Goal: Task Accomplishment & Management: Complete application form

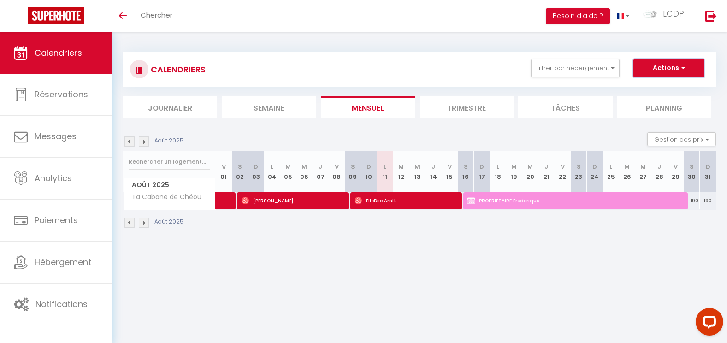
click at [647, 67] on button "Actions" at bounding box center [669, 68] width 71 height 18
click at [398, 64] on div "CALENDRIERS Filtrer par hébergement ch Tous La Cabane de [GEOGRAPHIC_DATA] PART…" at bounding box center [419, 69] width 579 height 21
click at [578, 74] on button "Filtrer par hébergement" at bounding box center [575, 68] width 89 height 18
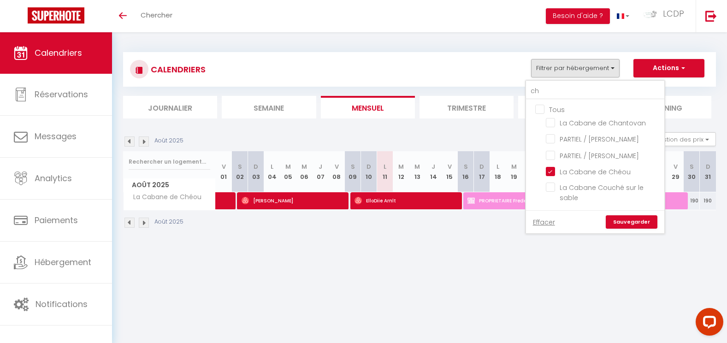
click at [544, 109] on input "Tous" at bounding box center [604, 108] width 138 height 9
checkbox input "true"
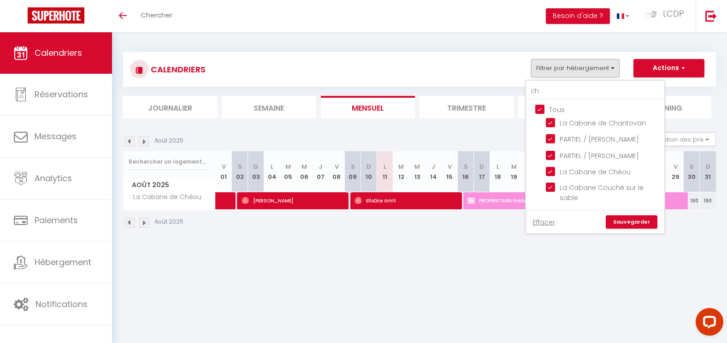
checkbox input "true"
click at [544, 109] on input "Tous" at bounding box center [604, 108] width 138 height 9
checkbox input "false"
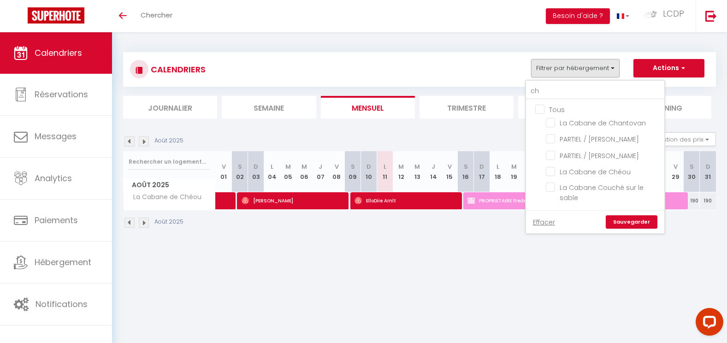
checkbox input "false"
click at [546, 88] on input "ch" at bounding box center [595, 91] width 138 height 17
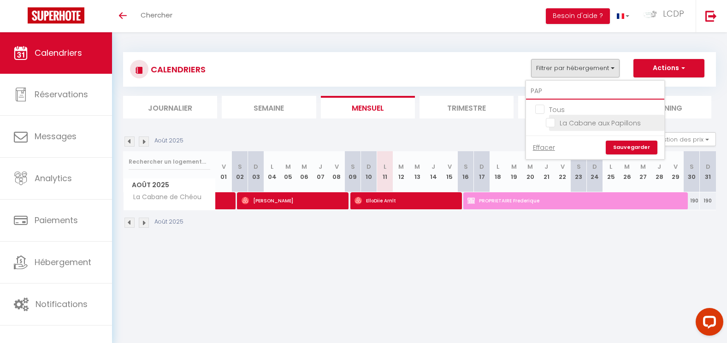
type input "PAP"
click at [578, 125] on input "La Cabane aux Papillons" at bounding box center [603, 122] width 115 height 9
checkbox input "true"
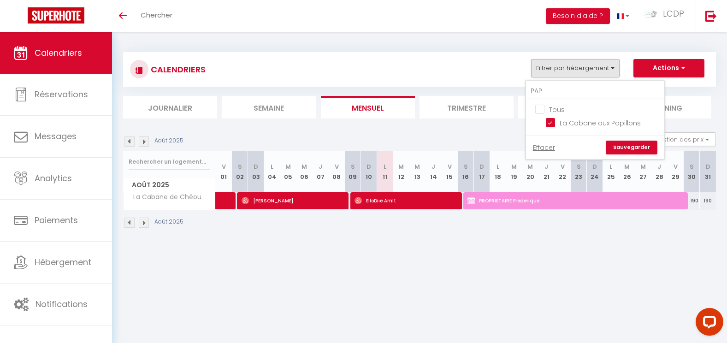
click at [620, 149] on link "Sauvegarder" at bounding box center [632, 148] width 52 height 14
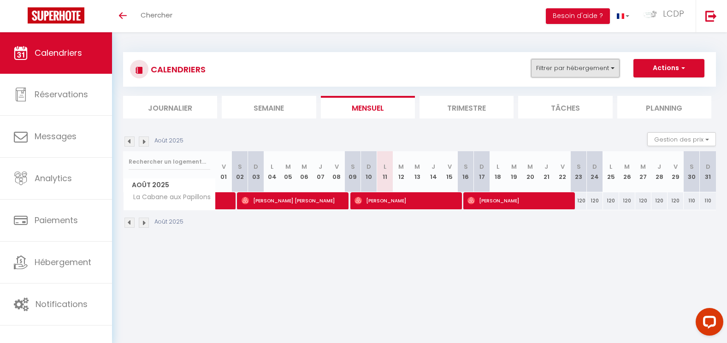
click at [592, 60] on button "Filtrer par hébergement" at bounding box center [575, 68] width 89 height 18
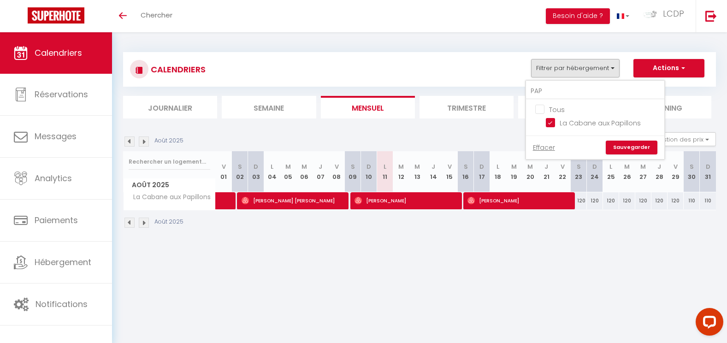
click at [477, 48] on div "CALENDRIERS Filtrer par hébergement PAP Tous La Cabane aux Papillons Effacer Sa…" at bounding box center [419, 140] width 593 height 194
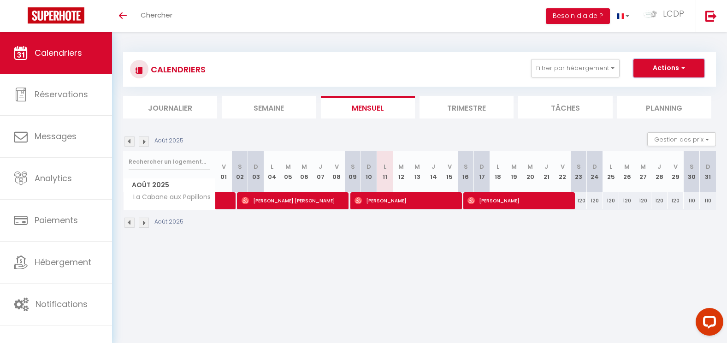
click at [664, 61] on button "Actions" at bounding box center [669, 68] width 71 height 18
click at [661, 95] on link "Nouvelle réservation" at bounding box center [659, 90] width 80 height 14
select select
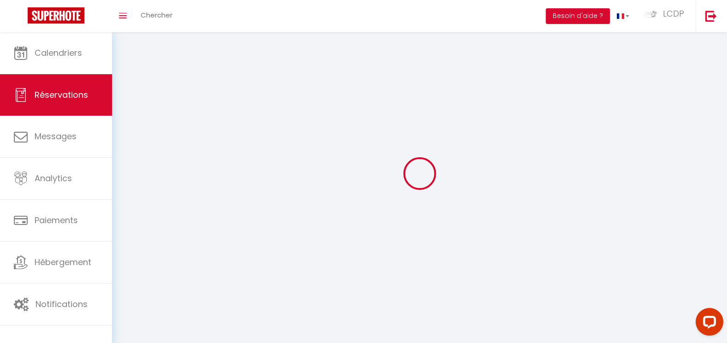
select select
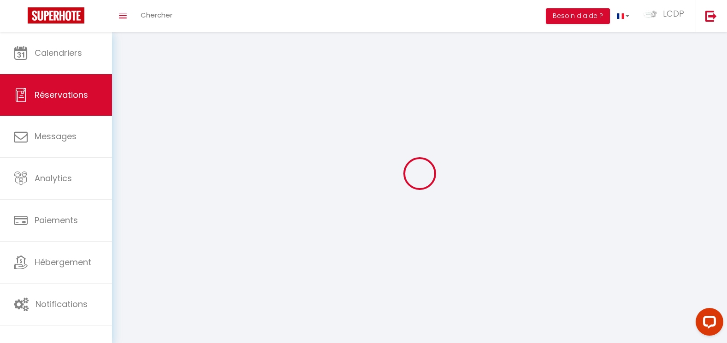
select select
checkbox input "false"
select select
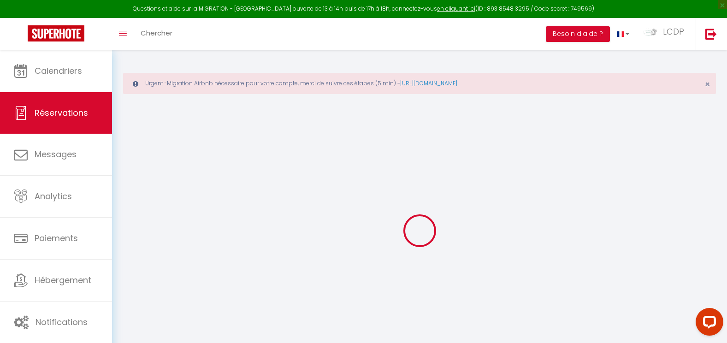
select select
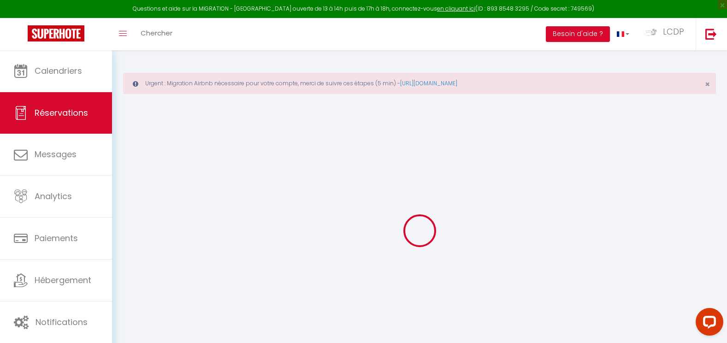
select select
checkbox input "false"
select select
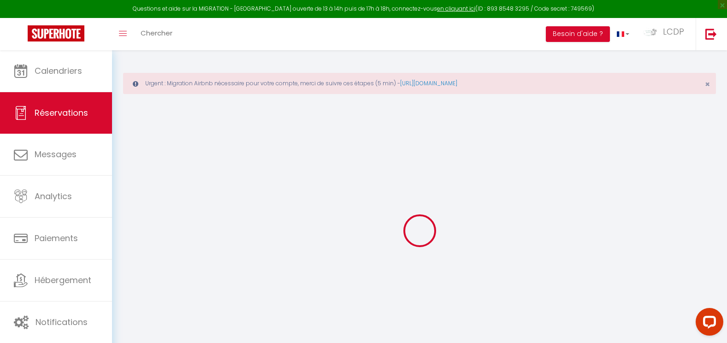
select select
checkbox input "false"
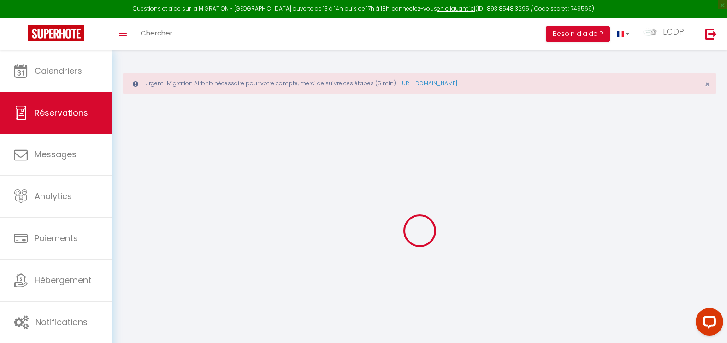
select select
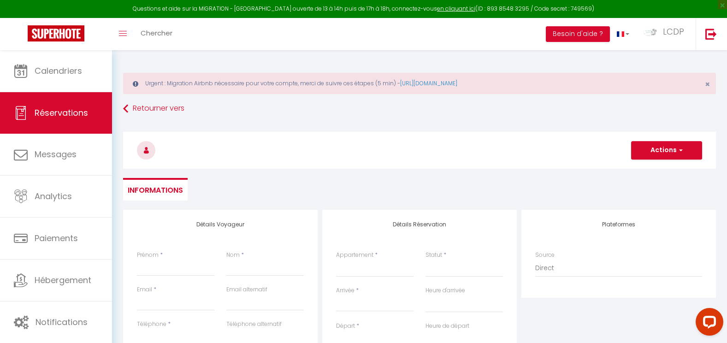
select select
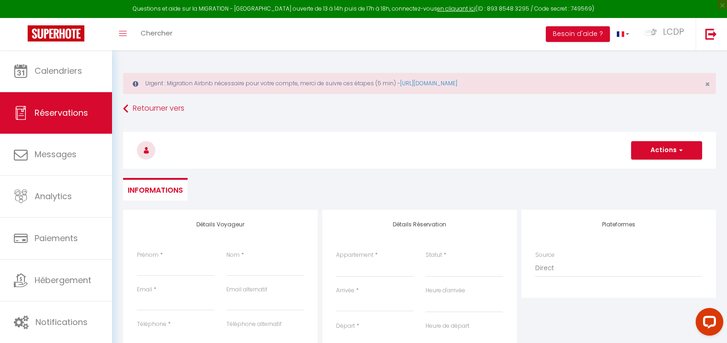
checkbox input "false"
select select
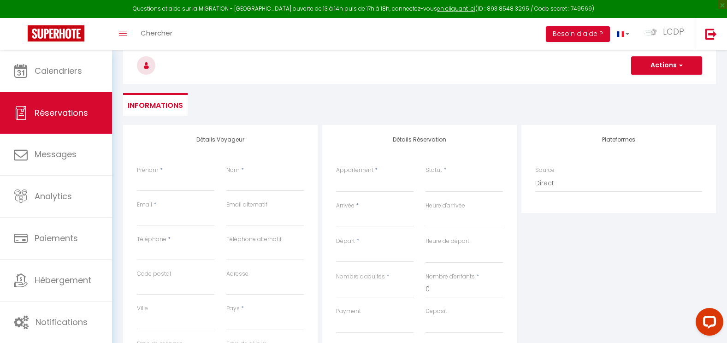
scroll to position [92, 0]
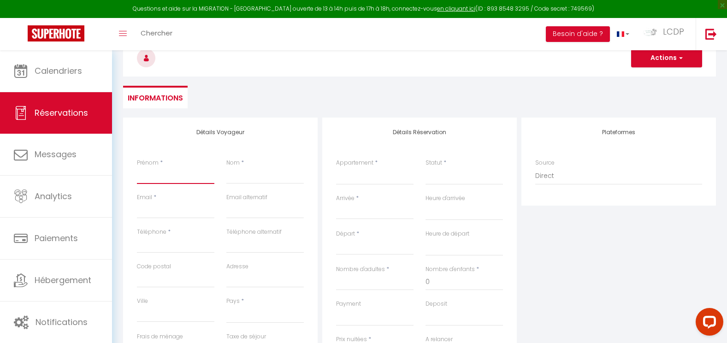
click at [169, 178] on input "Prénom" at bounding box center [175, 175] width 77 height 17
type input "p"
select select
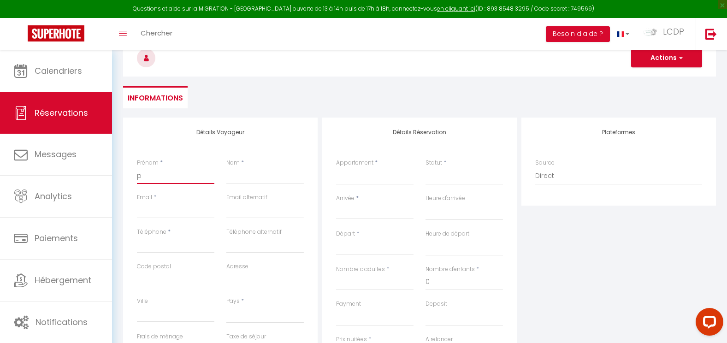
select select
checkbox input "false"
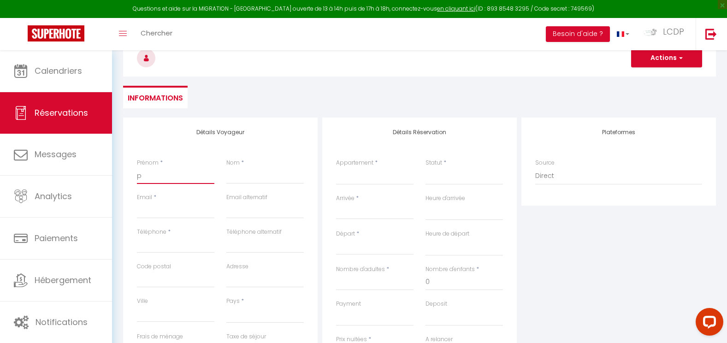
type input "pr"
select select
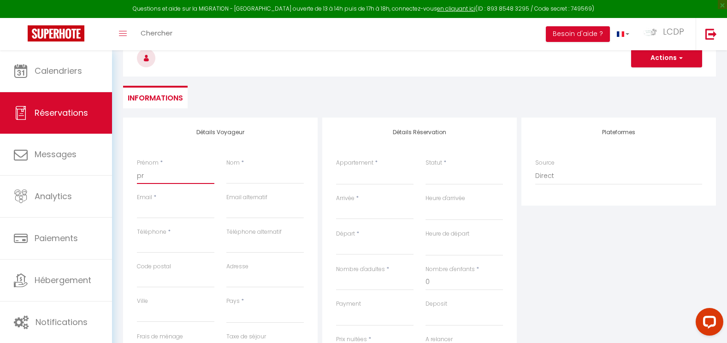
select select
checkbox input "false"
type input "pro"
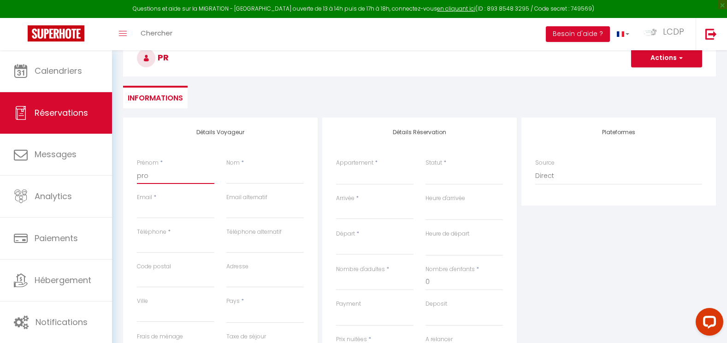
select select
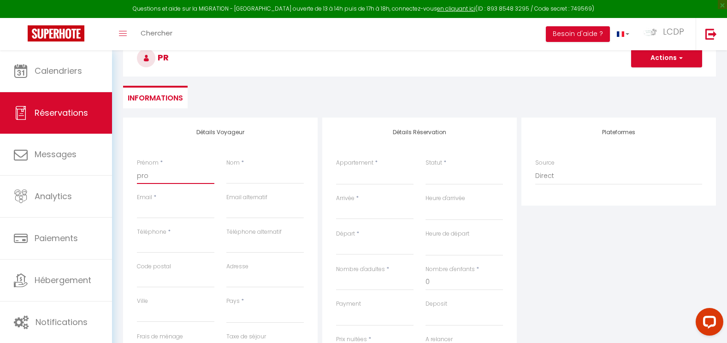
select select
checkbox input "false"
type input "prop"
select select
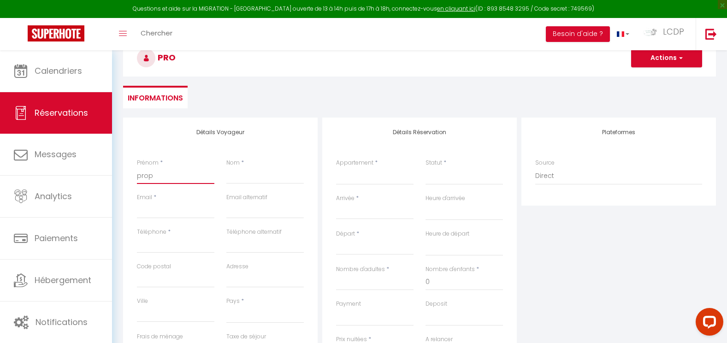
select select
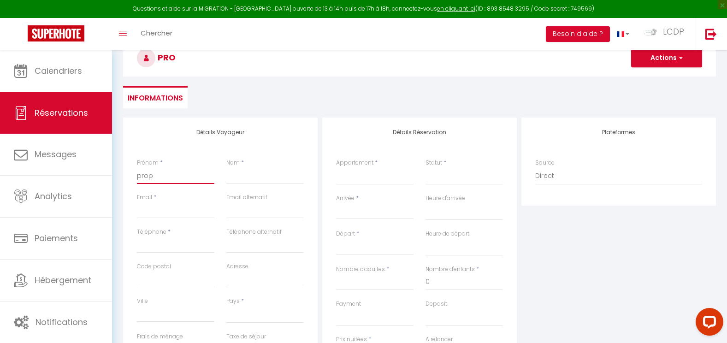
select select
checkbox input "false"
type input "pro"
select select
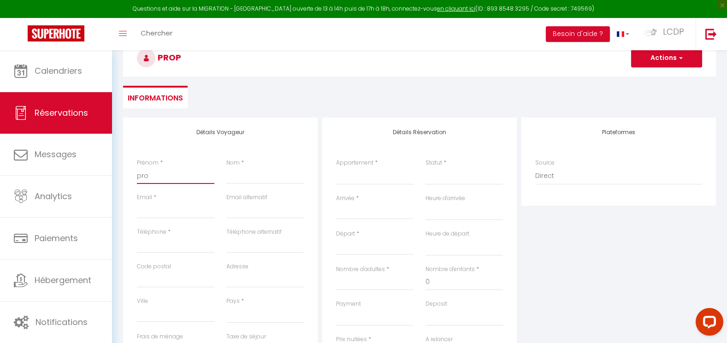
select select
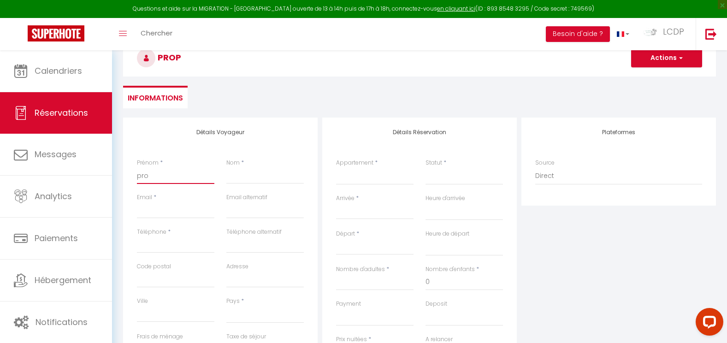
checkbox input "false"
type input "pr"
select select
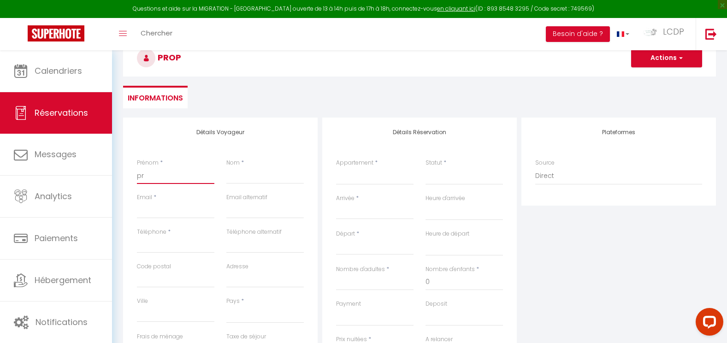
select select
checkbox input "false"
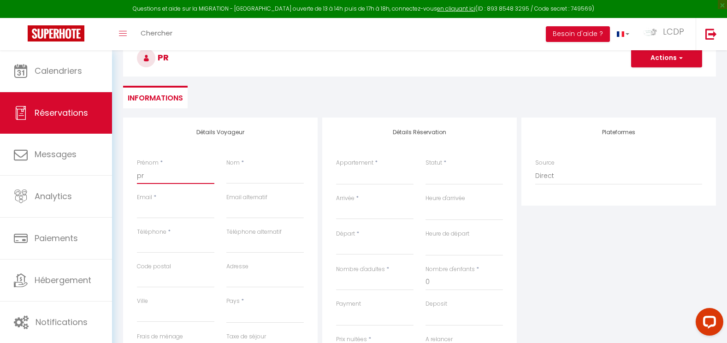
type input "p"
select select
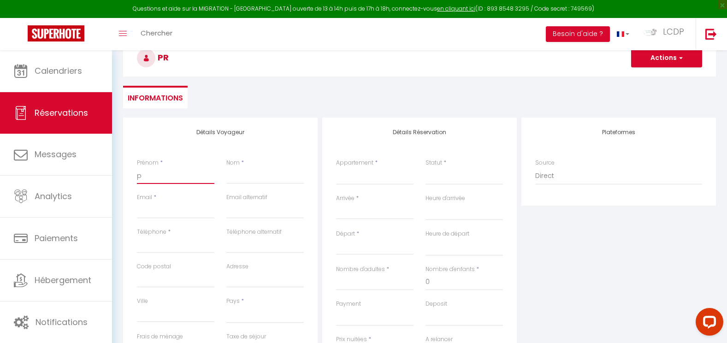
select select
checkbox input "false"
select select
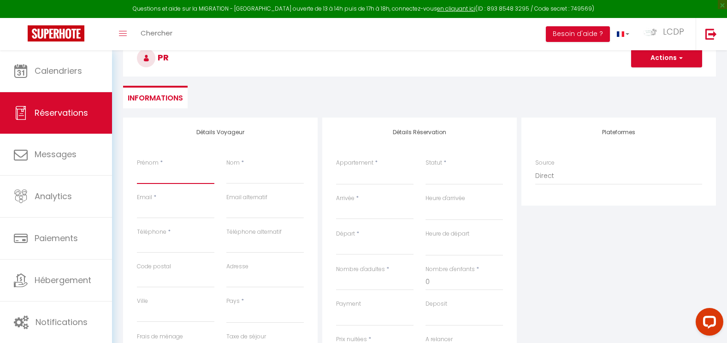
select select
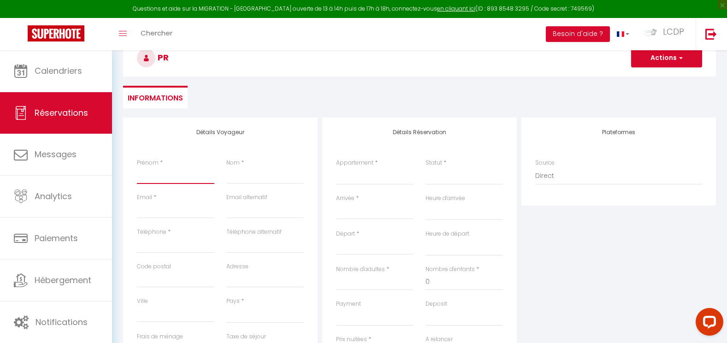
select select
checkbox input "false"
type input "P"
select select
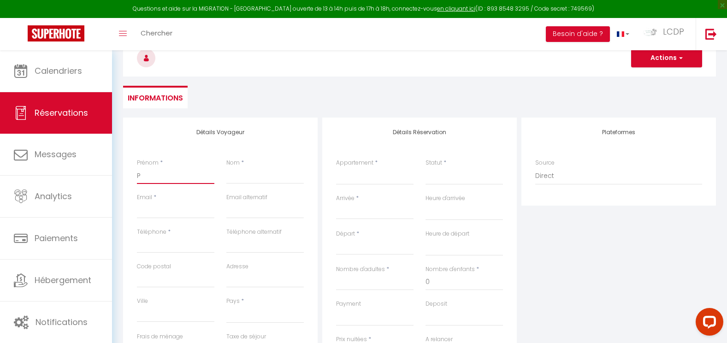
select select
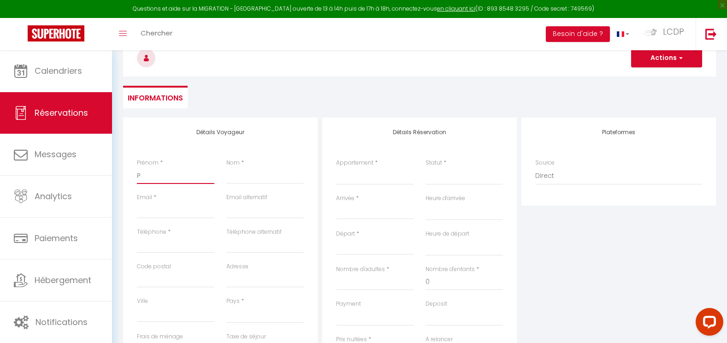
checkbox input "false"
type input "PR"
select select
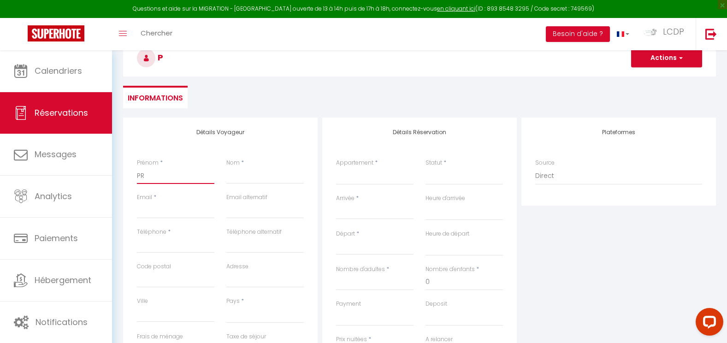
select select
checkbox input "false"
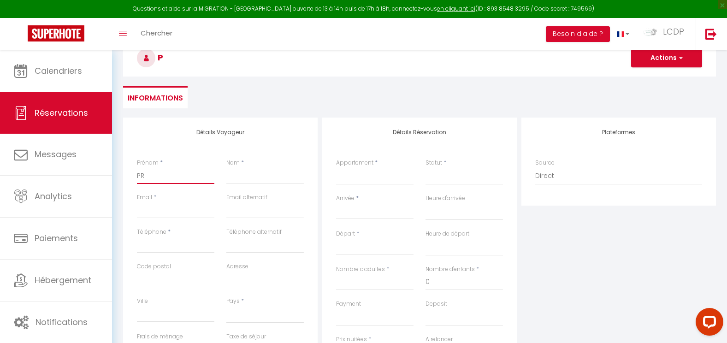
type input "PRO"
select select
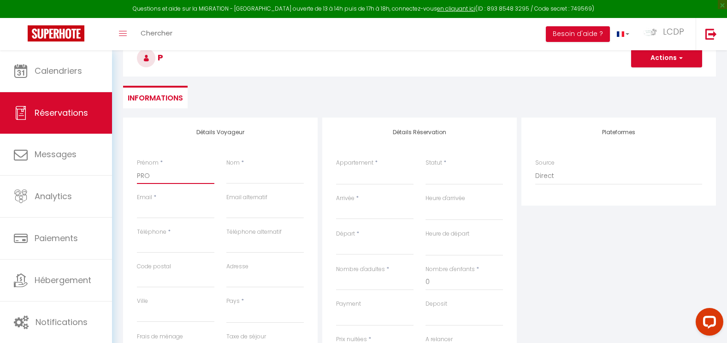
select select
checkbox input "false"
type input "PROP"
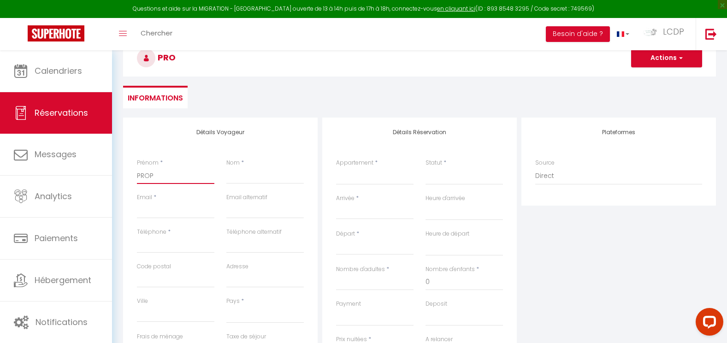
select select
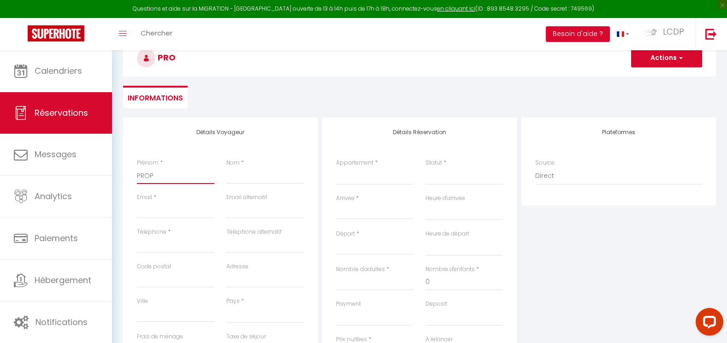
select select
checkbox input "false"
type input "PROPR"
select select
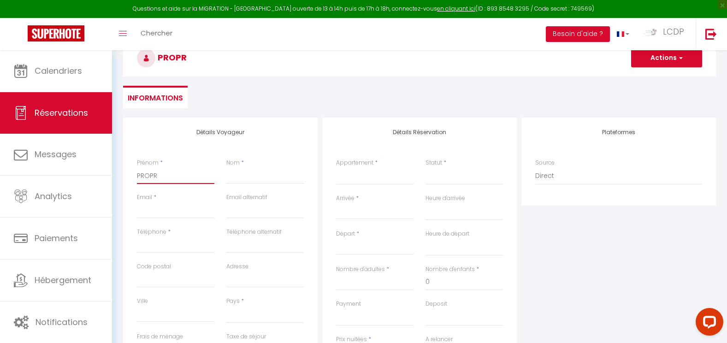
select select
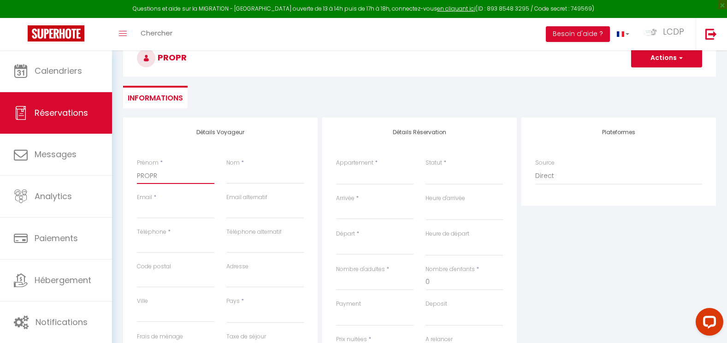
select select
checkbox input "false"
type input "PROPRI"
select select
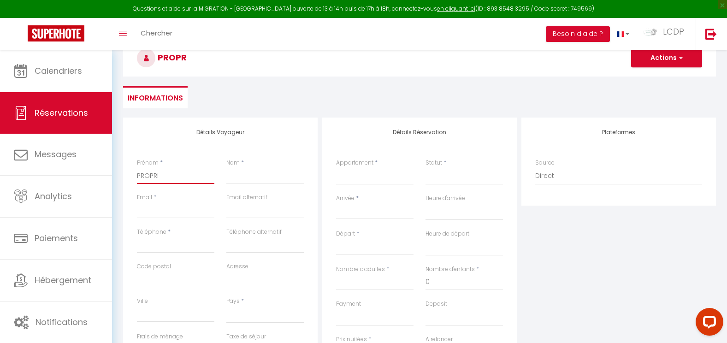
select select
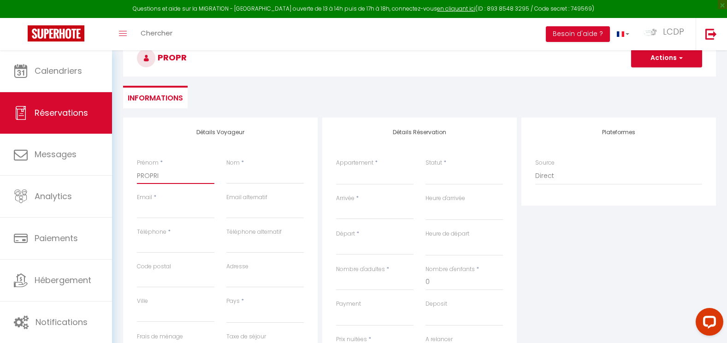
checkbox input "false"
type input "PROPRIE"
select select
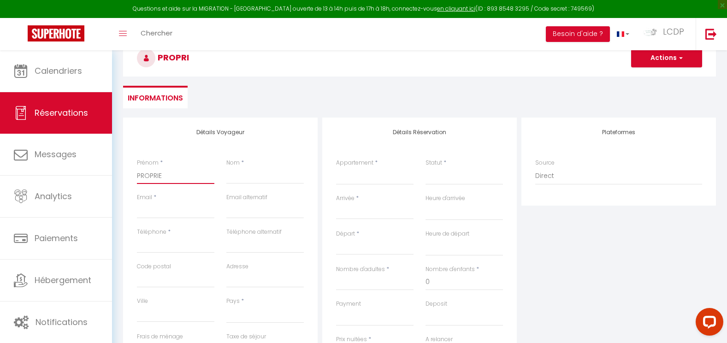
select select
checkbox input "false"
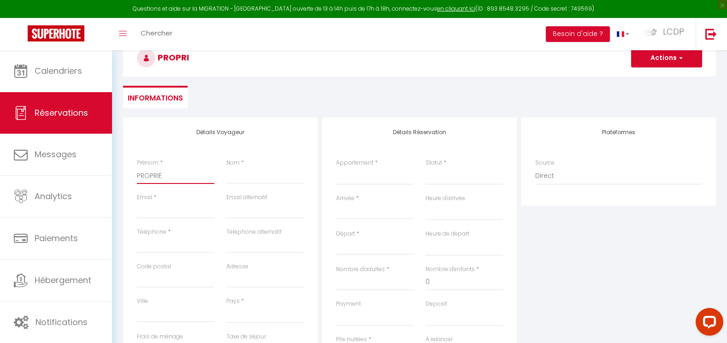
type input "PROPRIET"
select select
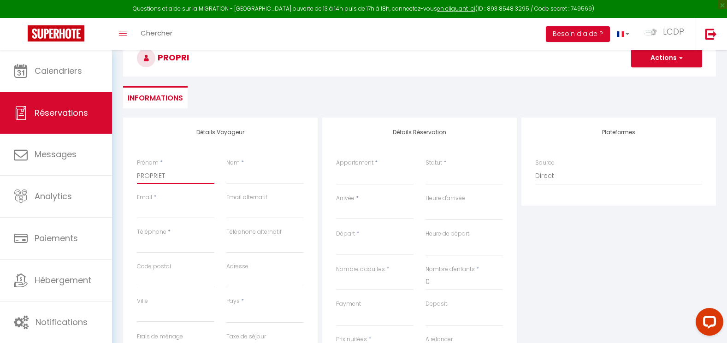
select select
checkbox input "false"
type input "PROPRIETA"
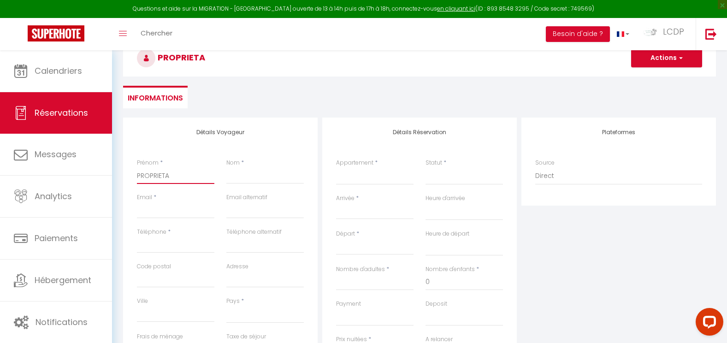
select select
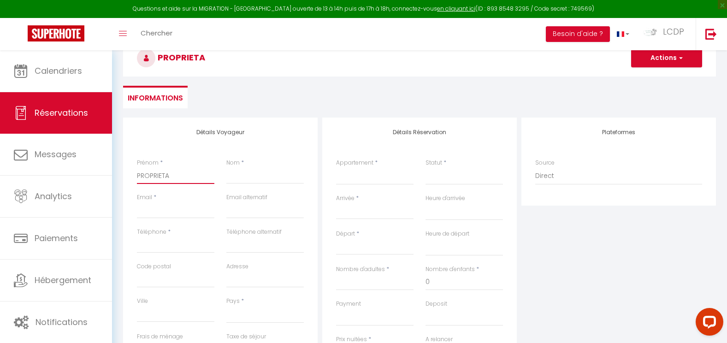
select select
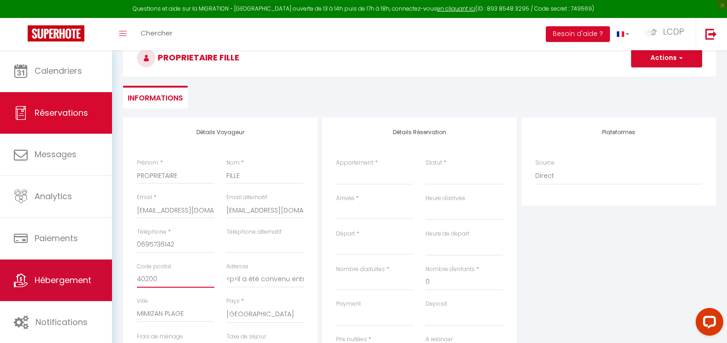
drag, startPoint x: 173, startPoint y: 280, endPoint x: 83, endPoint y: 276, distance: 89.1
click at [83, 276] on div "Questions et aide sur la MIGRATION - [GEOGRAPHIC_DATA] ouverte de 13 à 14h puis…" at bounding box center [363, 235] width 727 height 554
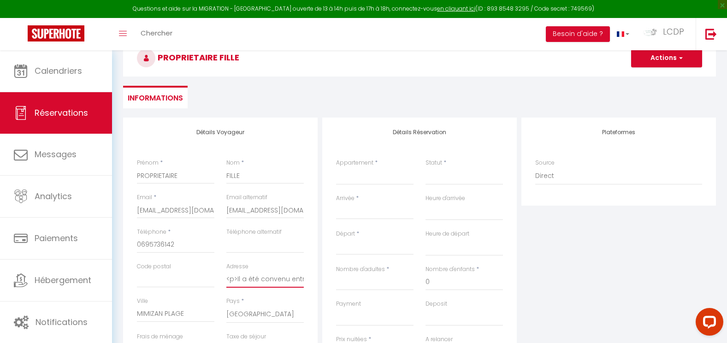
click at [259, 276] on input "<p>Il a été convenu entre les parties que le Propriétaire louera au [GEOGRAPHIC…" at bounding box center [264, 279] width 77 height 17
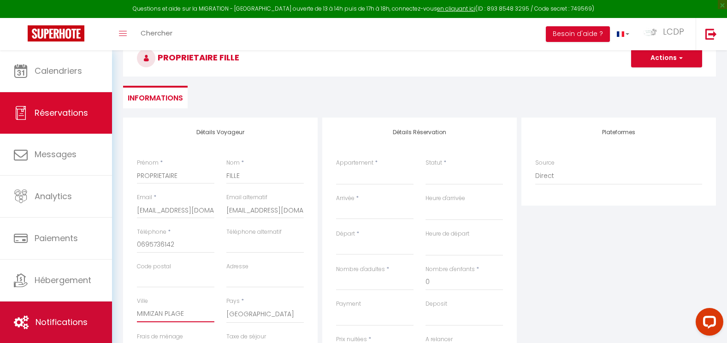
drag, startPoint x: 198, startPoint y: 312, endPoint x: 108, endPoint y: 319, distance: 90.2
click at [108, 319] on div "Questions et aide sur la MIGRATION - [GEOGRAPHIC_DATA] ouverte de 13 à 14h puis…" at bounding box center [363, 235] width 727 height 554
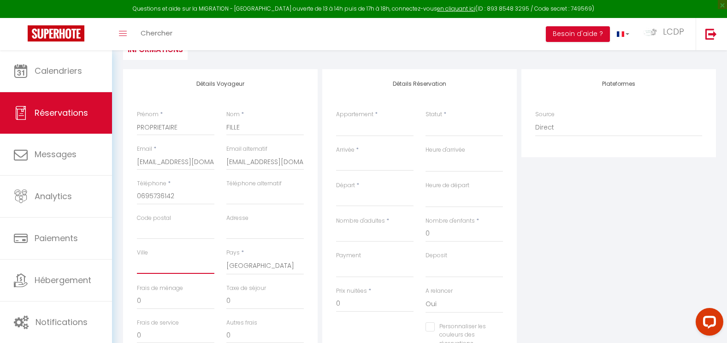
scroll to position [123, 0]
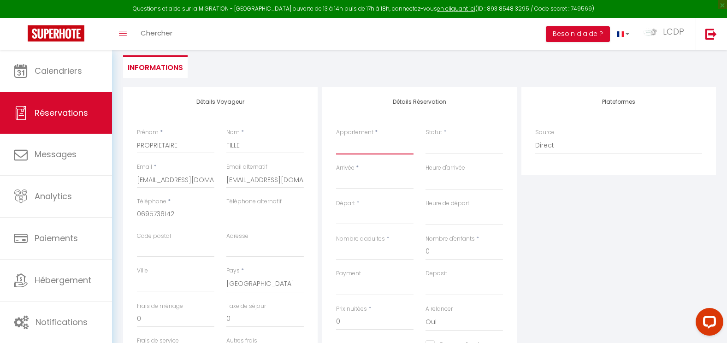
click at [351, 149] on select "La Cabane Pernaout [GEOGRAPHIC_DATA] Montauzet PARTIEL / BOUET [GEOGRAPHIC_DATA…" at bounding box center [374, 146] width 77 height 18
click at [336, 137] on select "La Cabane Pernaout [GEOGRAPHIC_DATA] Montauzet PARTIEL / BOUET [GEOGRAPHIC_DATA…" at bounding box center [374, 146] width 77 height 18
click at [446, 150] on select "Confirmé Non Confirmé [PERSON_NAME] par le voyageur No Show Request" at bounding box center [464, 146] width 77 height 18
click at [445, 144] on select "Confirmé Non Confirmé [PERSON_NAME] par le voyageur No Show Request" at bounding box center [464, 146] width 77 height 18
click at [445, 151] on select "Confirmé Non Confirmé [PERSON_NAME] par le voyageur No Show Request" at bounding box center [464, 146] width 77 height 18
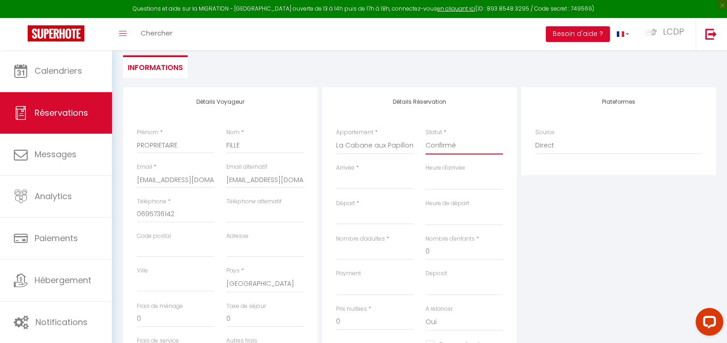
click at [426, 137] on select "Confirmé Non Confirmé [PERSON_NAME] par le voyageur No Show Request" at bounding box center [464, 146] width 77 height 18
click at [375, 183] on input "Arrivée" at bounding box center [374, 182] width 77 height 12
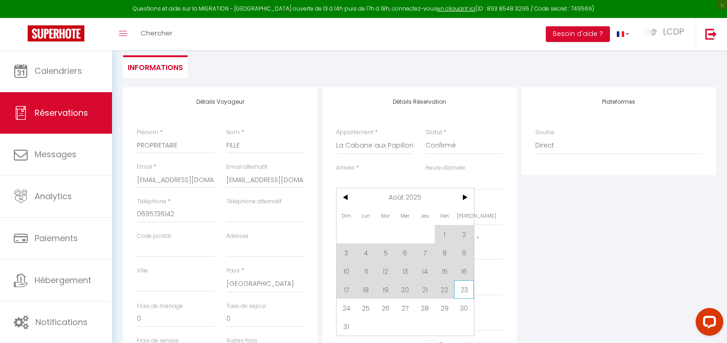
click at [463, 288] on span "23" at bounding box center [464, 289] width 20 height 18
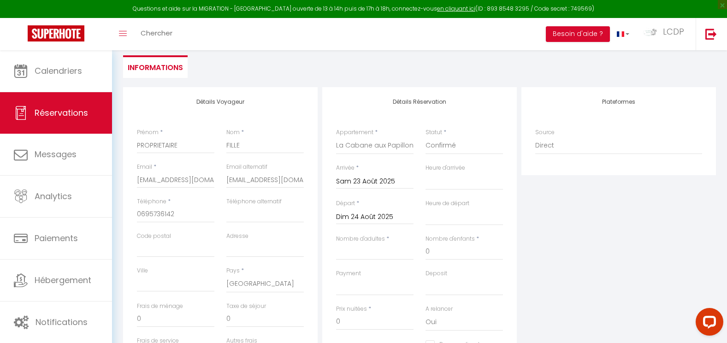
click at [362, 206] on div "Départ * Dim 24 Août 2025 < Août 2025 > Dim Lun Mar Mer Jeu Ven Sam 1 2 3 4 5 6…" at bounding box center [374, 211] width 77 height 25
click at [364, 217] on input "Dim 24 Août 2025" at bounding box center [374, 217] width 77 height 12
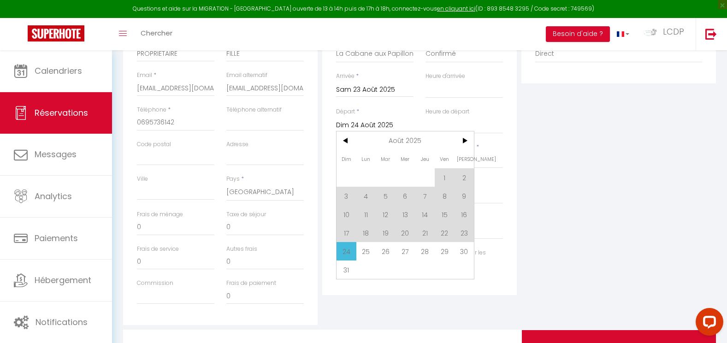
scroll to position [215, 0]
click at [464, 254] on span "30" at bounding box center [464, 251] width 20 height 18
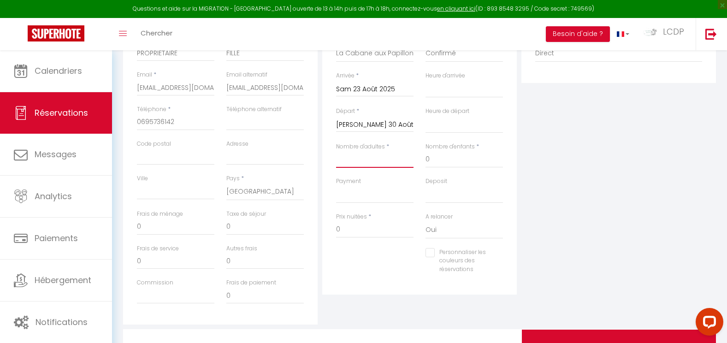
click at [359, 163] on input "Nombre d'adultes" at bounding box center [374, 159] width 77 height 17
click at [356, 228] on input "840" at bounding box center [374, 229] width 77 height 17
click at [579, 243] on div "Plateformes Source Direct [DOMAIN_NAME] [DOMAIN_NAME] Chalet montagne Expedia G…" at bounding box center [618, 160] width 199 height 330
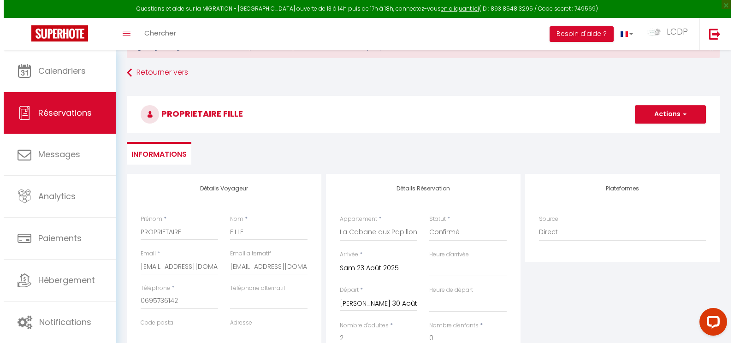
scroll to position [30, 0]
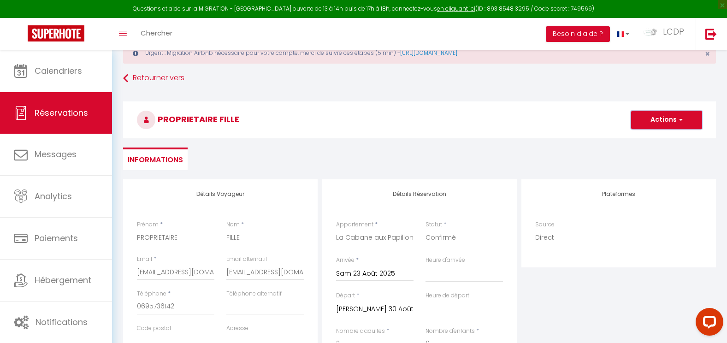
click at [665, 120] on button "Actions" at bounding box center [666, 120] width 71 height 18
click at [652, 139] on link "Enregistrer" at bounding box center [657, 140] width 73 height 12
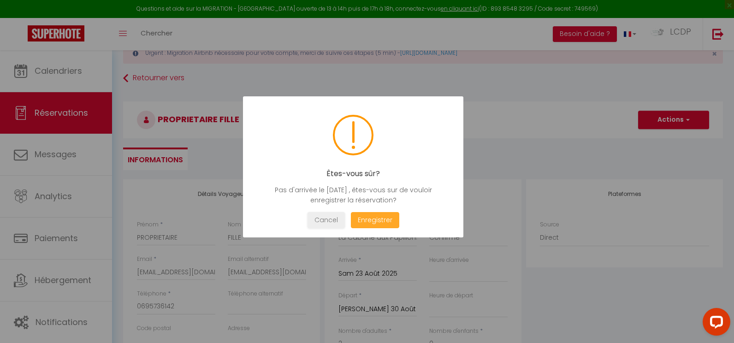
click at [381, 221] on button "Enregistrer" at bounding box center [375, 220] width 48 height 16
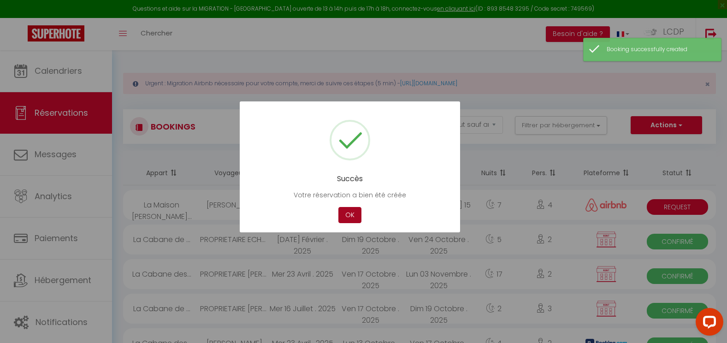
click at [360, 216] on button "OK" at bounding box center [350, 215] width 23 height 16
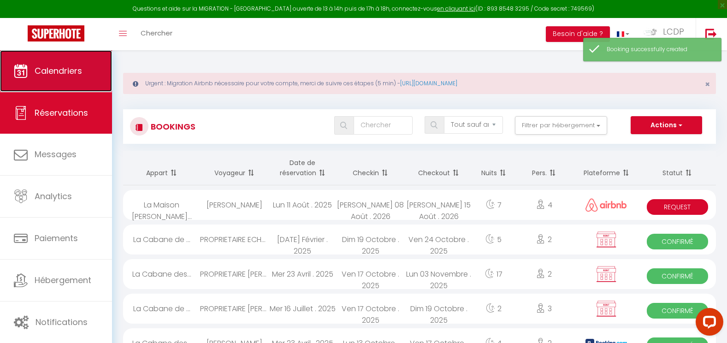
click at [24, 69] on icon at bounding box center [21, 71] width 14 height 14
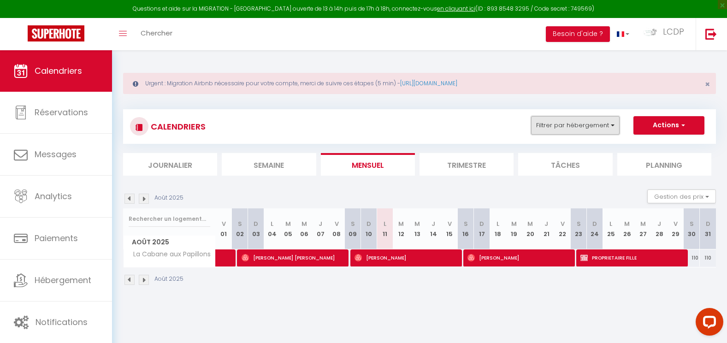
click at [549, 121] on button "Filtrer par hébergement" at bounding box center [575, 125] width 89 height 18
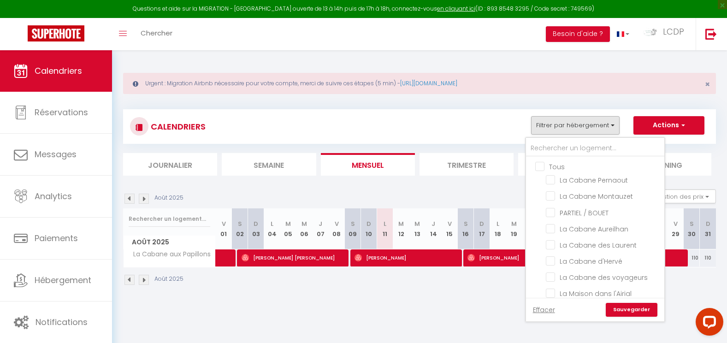
click at [546, 168] on input "Tous" at bounding box center [604, 165] width 138 height 9
click at [550, 149] on input "text" at bounding box center [595, 148] width 138 height 17
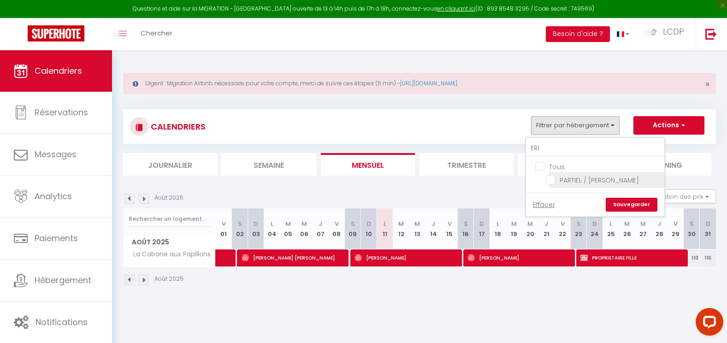
click at [601, 179] on input "PARTIEL / [PERSON_NAME]" at bounding box center [603, 179] width 115 height 9
click at [628, 203] on link "Sauvegarder" at bounding box center [632, 205] width 52 height 14
